Goal: Use online tool/utility: Utilize a website feature to perform a specific function

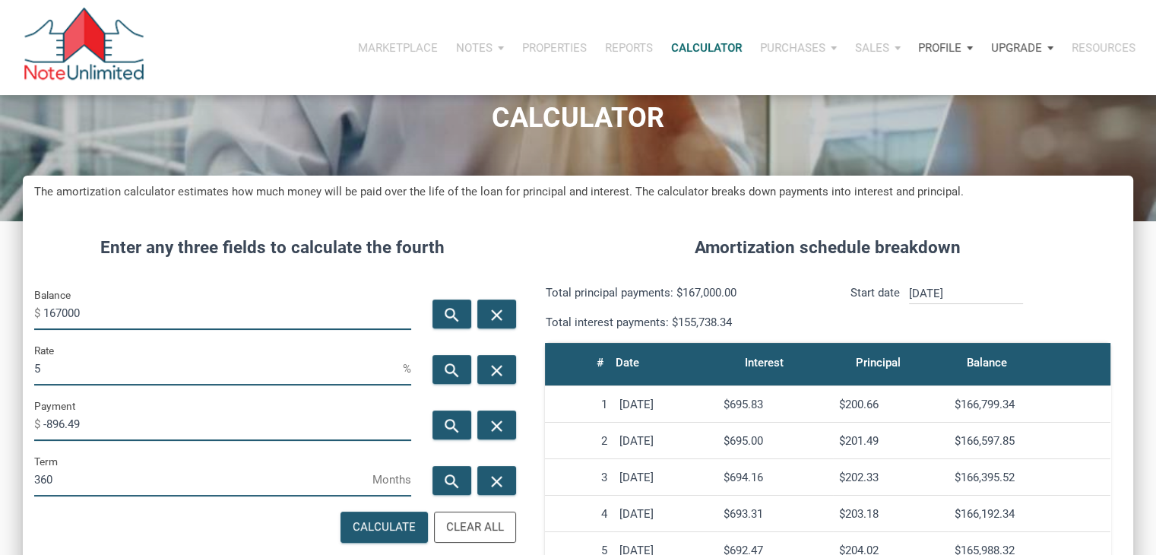
scroll to position [753, 1110]
click at [156, 301] on input "167000" at bounding box center [227, 313] width 368 height 34
type input "209000"
click at [211, 387] on div "Rate 5 %" at bounding box center [223, 368] width 400 height 55
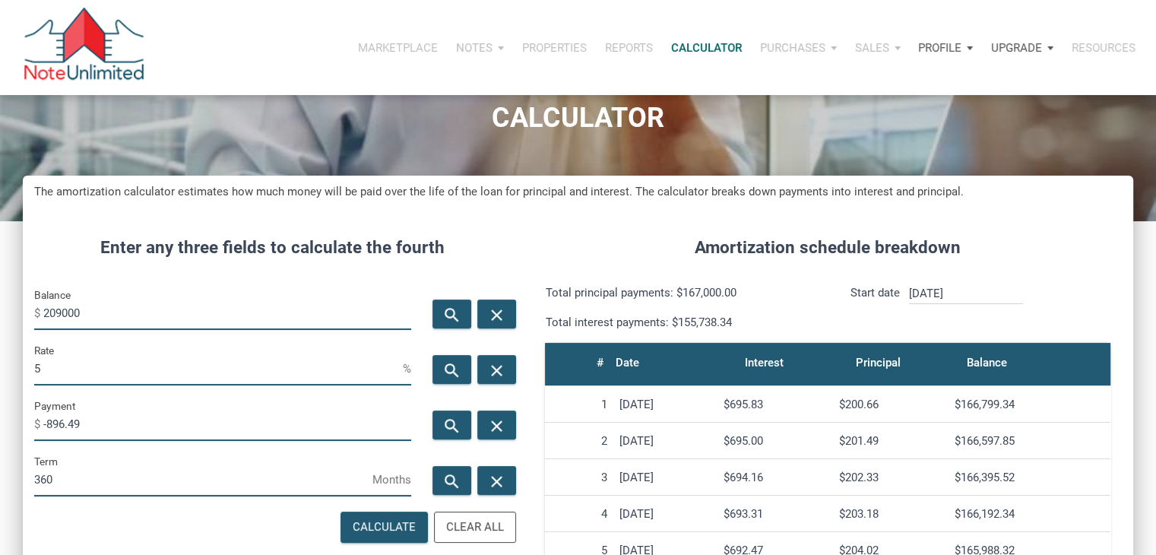
click at [182, 362] on input "5" at bounding box center [218, 368] width 369 height 34
type input "7"
click at [452, 423] on icon "search" at bounding box center [452, 426] width 18 height 19
type input "-1390.48"
click at [147, 315] on input "209000" at bounding box center [227, 313] width 368 height 34
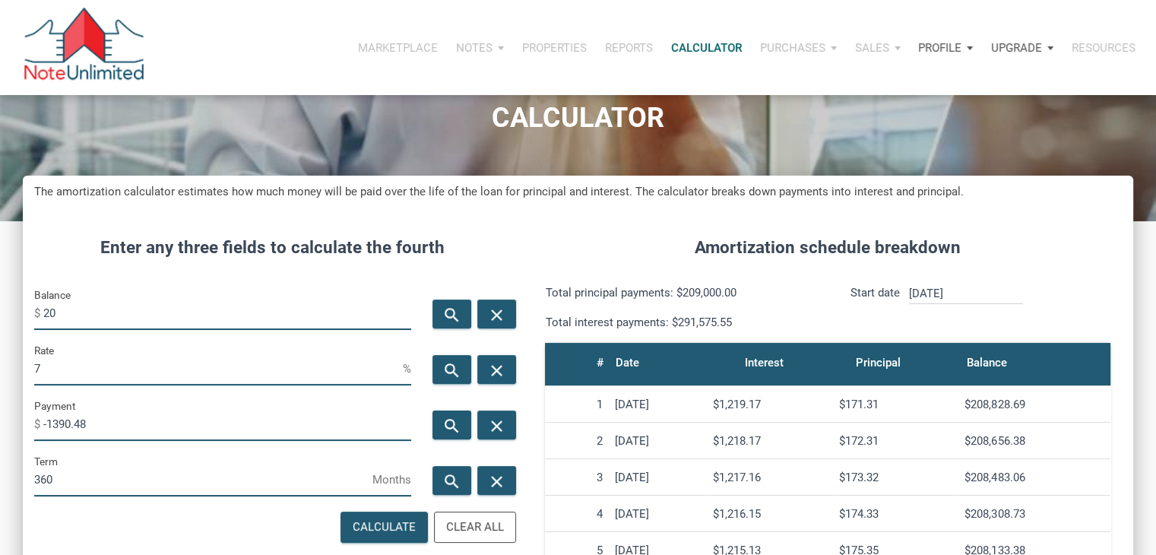
type input "2"
type input "50000"
click at [452, 411] on div "search" at bounding box center [452, 425] width 39 height 29
type input "-332.65"
click at [95, 314] on input "50000" at bounding box center [227, 313] width 368 height 34
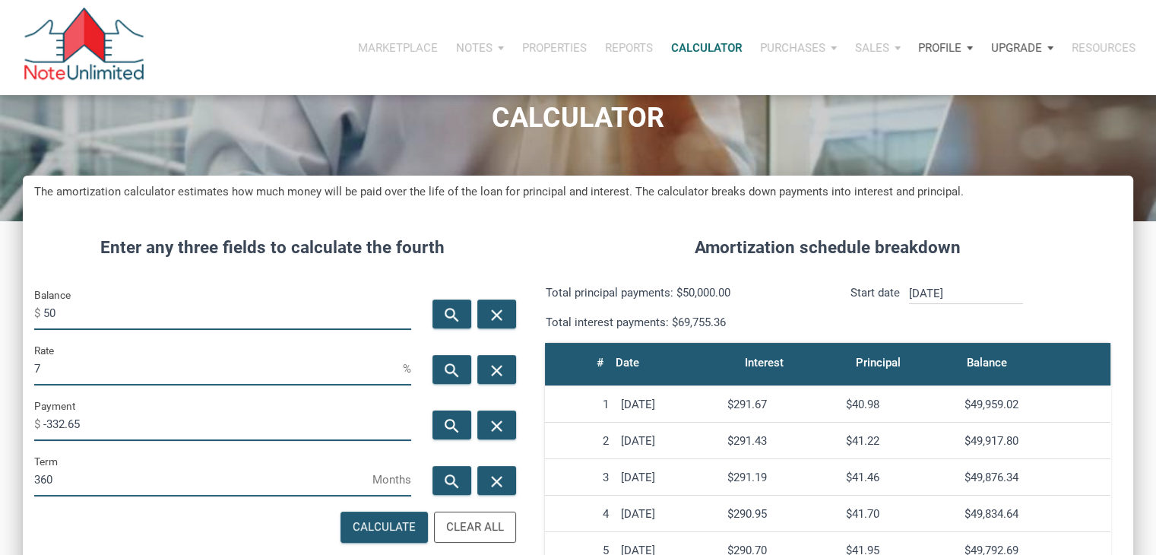
type input "5"
type input "150000"
click at [453, 428] on icon "search" at bounding box center [452, 426] width 18 height 19
type input "-997.95"
click at [128, 296] on input "150000" at bounding box center [227, 313] width 368 height 34
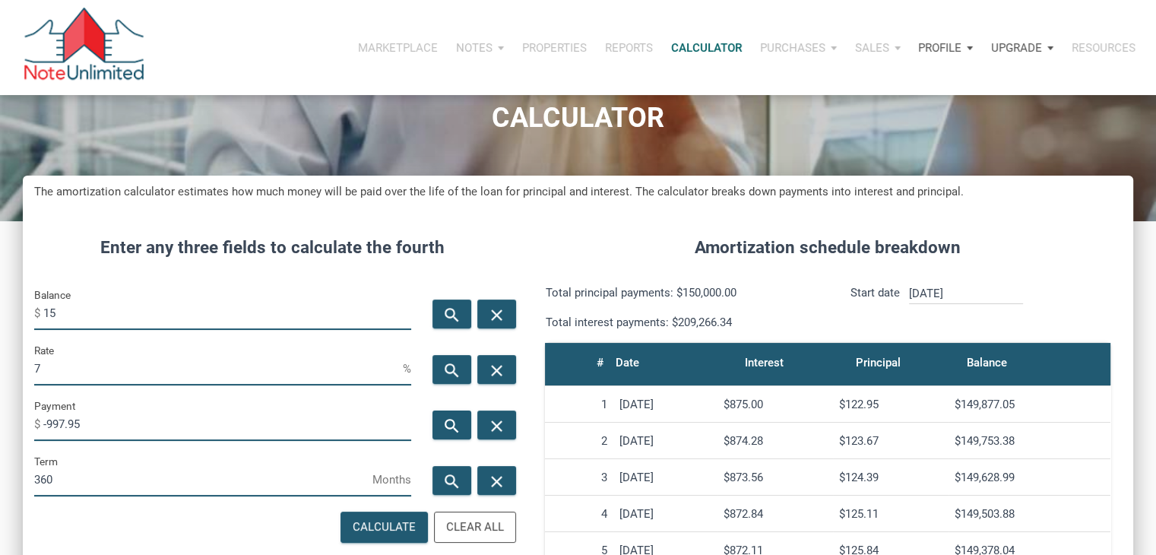
type input "1"
type input "202000"
click at [443, 419] on icon "search" at bounding box center [452, 426] width 18 height 19
type input "-1343.91"
click at [230, 366] on input "7" at bounding box center [218, 368] width 369 height 34
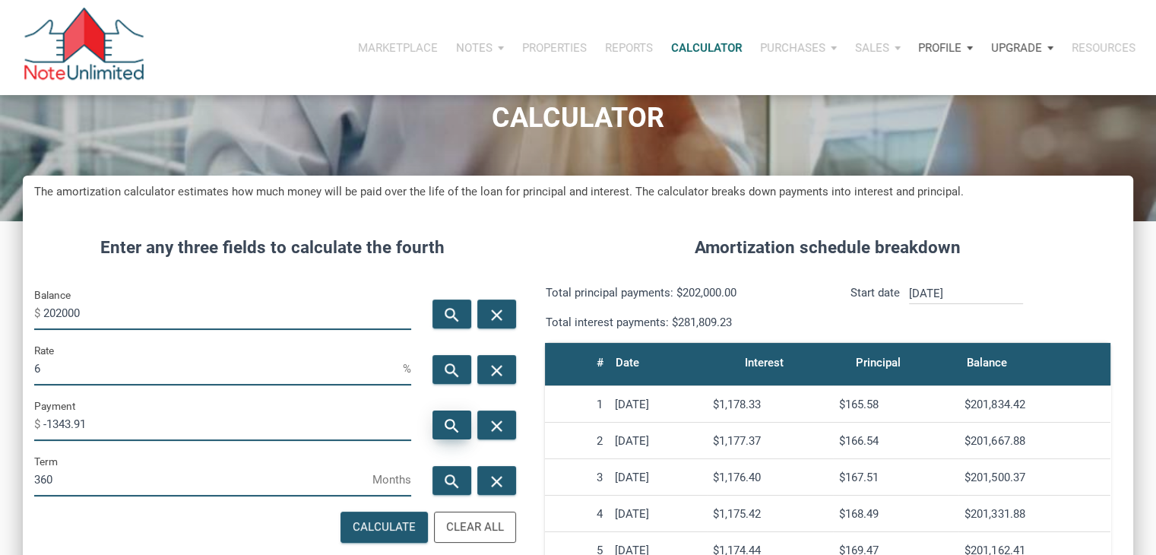
type input "6"
click at [462, 428] on div "search" at bounding box center [452, 425] width 39 height 29
type input "-1211.09"
click at [87, 307] on input "202000" at bounding box center [227, 313] width 368 height 34
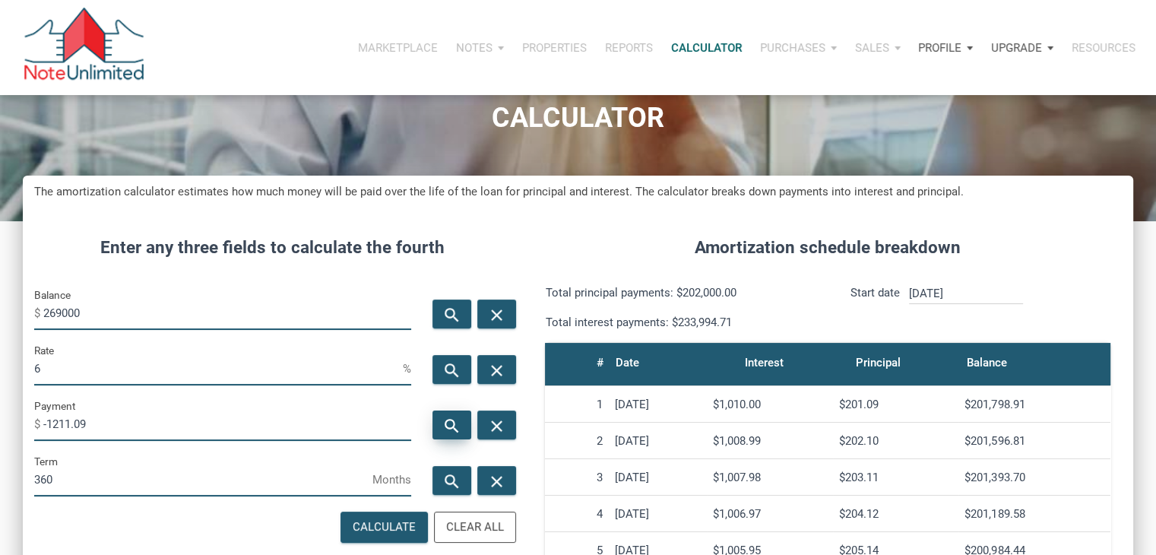
type input "269000"
click at [439, 423] on div "search" at bounding box center [452, 425] width 39 height 29
type input "-1612.79"
click at [49, 313] on input "269000" at bounding box center [227, 313] width 368 height 34
type input "169000"
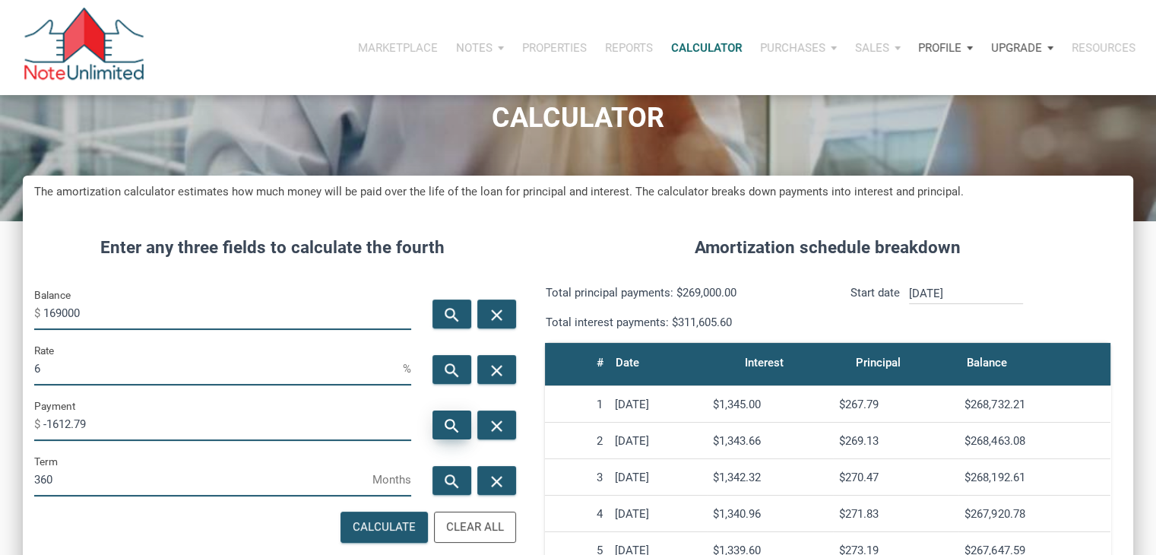
click at [450, 419] on icon "search" at bounding box center [452, 426] width 18 height 19
type input "-1013.24"
click at [167, 354] on input "6" at bounding box center [218, 368] width 369 height 34
type input "5"
click at [445, 430] on icon "search" at bounding box center [452, 426] width 18 height 19
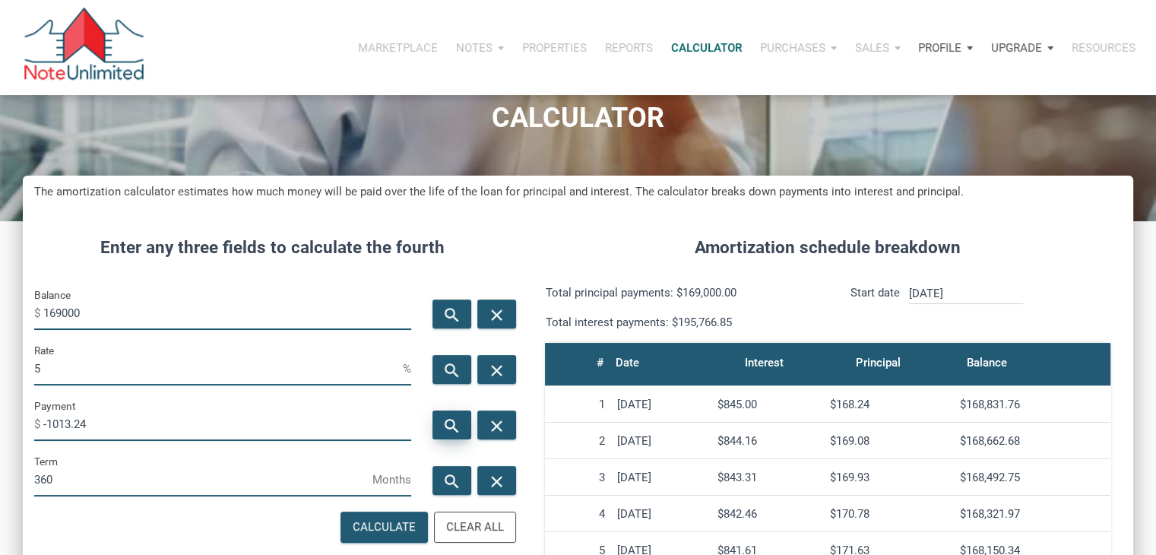
type input "-907.23"
click at [58, 312] on input "169000" at bounding box center [227, 313] width 368 height 34
type input "159000"
click at [452, 419] on icon "search" at bounding box center [452, 426] width 18 height 19
type input "-853.55"
